Goal: Task Accomplishment & Management: Use online tool/utility

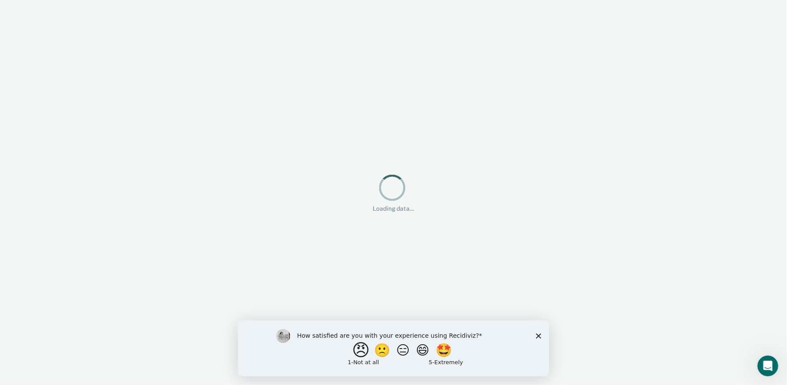
click at [356, 351] on button "😠" at bounding box center [361, 350] width 20 height 17
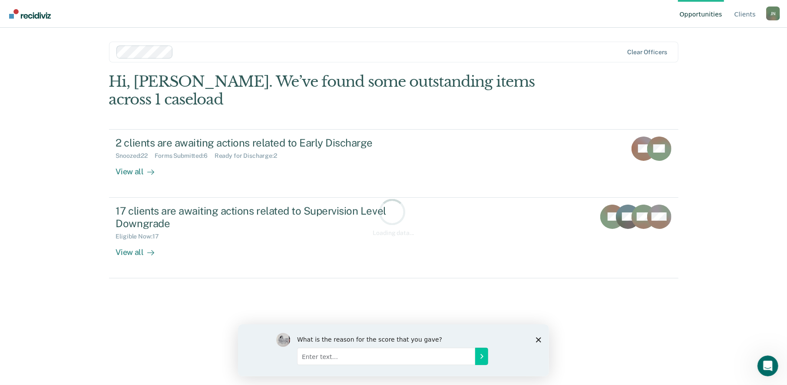
click at [335, 354] on input "Enter text..." at bounding box center [385, 356] width 178 height 17
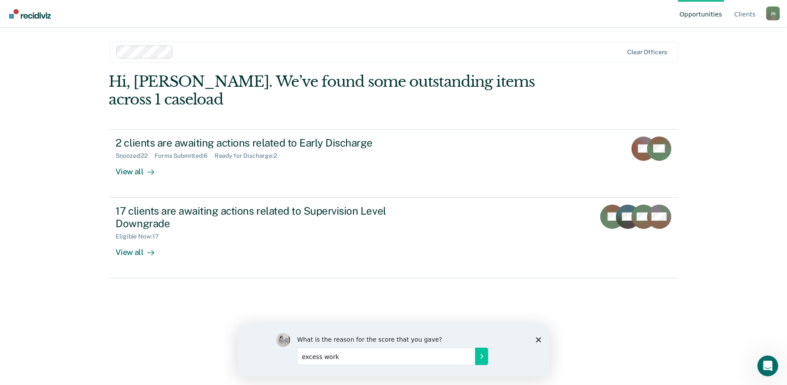
type input "excess work"
click at [481, 359] on icon "Submit your response" at bounding box center [481, 356] width 7 height 7
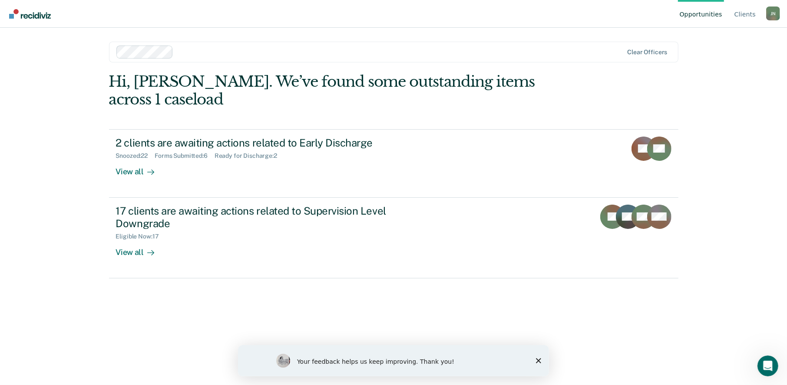
click at [529, 362] on div "Your feedback helps us keep improving. Thank you!" at bounding box center [392, 360] width 311 height 31
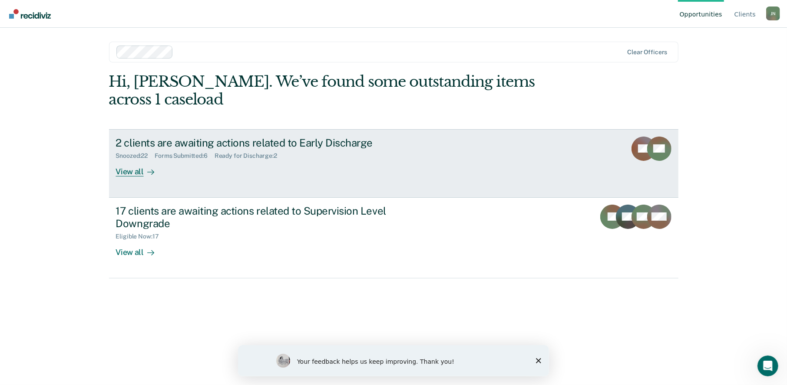
click at [131, 160] on div "View all" at bounding box center [140, 168] width 49 height 17
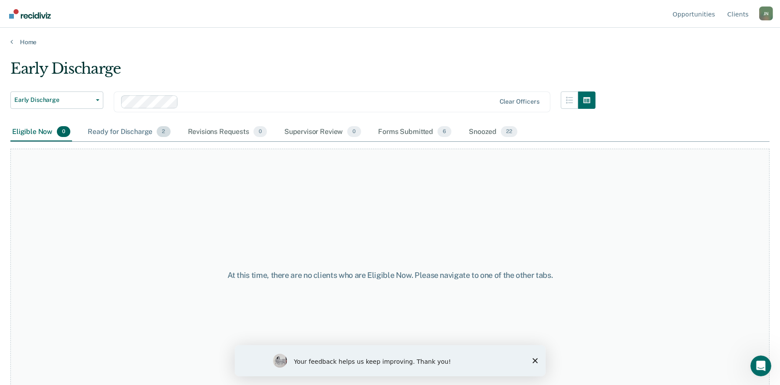
click at [122, 131] on div "Ready for Discharge 2" at bounding box center [129, 132] width 86 height 19
